Goal: Information Seeking & Learning: Learn about a topic

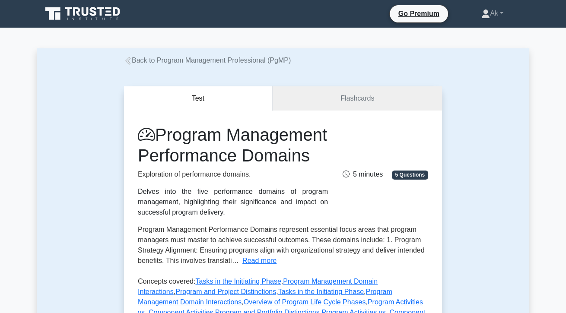
click at [130, 64] on icon at bounding box center [128, 61] width 8 height 8
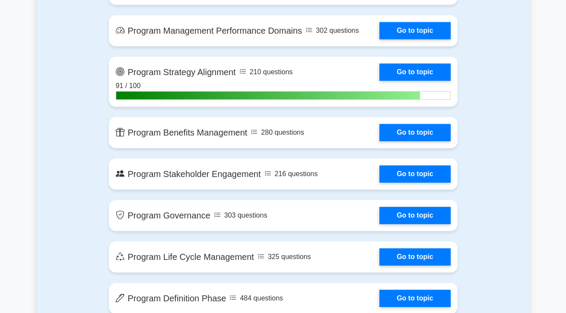
scroll to position [675, 0]
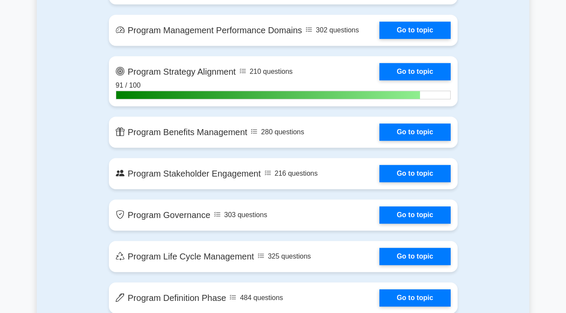
click at [379, 178] on link "Go to topic" at bounding box center [414, 173] width 71 height 17
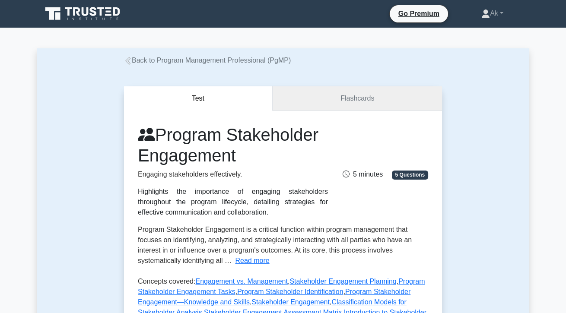
click at [397, 101] on link "Flashcards" at bounding box center [357, 98] width 169 height 25
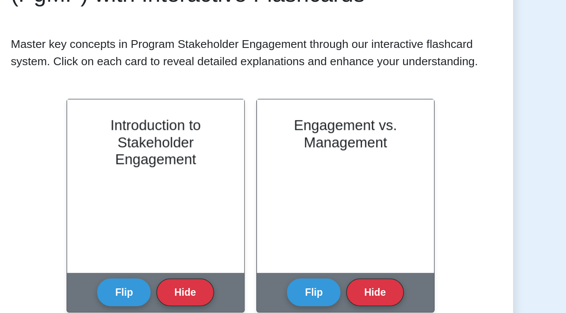
scroll to position [92, 0]
click at [223, 162] on h2 "Introduction to Stakeholder Engagement" at bounding box center [225, 154] width 86 height 31
click at [196, 241] on button "Flip" at bounding box center [206, 245] width 32 height 17
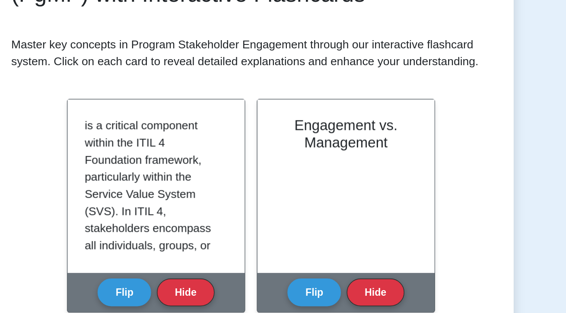
scroll to position [10, 0]
